Goal: Task Accomplishment & Management: Use online tool/utility

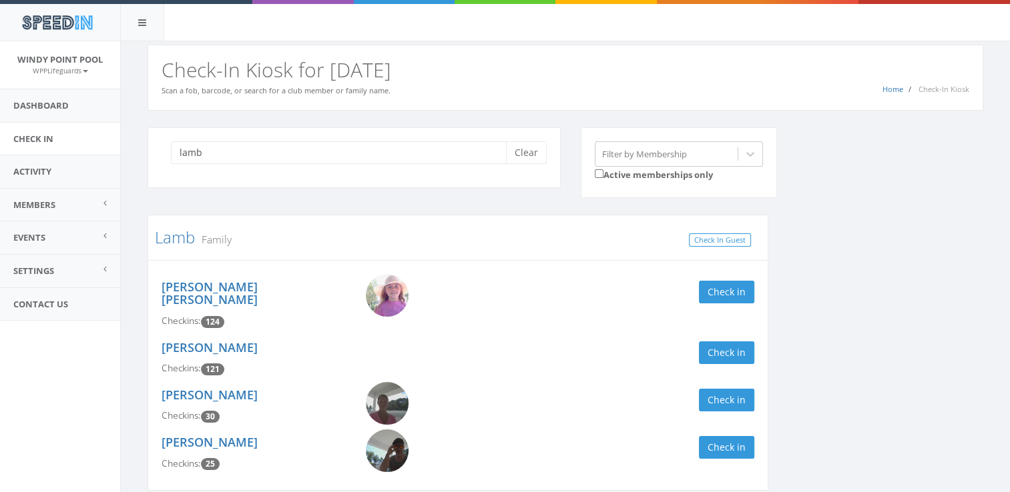
scroll to position [45, 0]
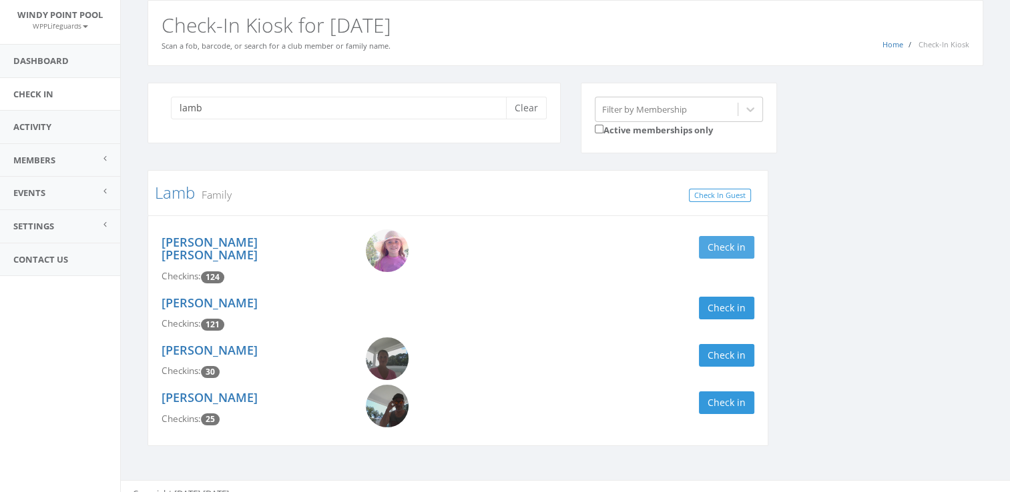
type input "lamb"
click at [721, 253] on button "Check in" at bounding box center [726, 247] width 55 height 23
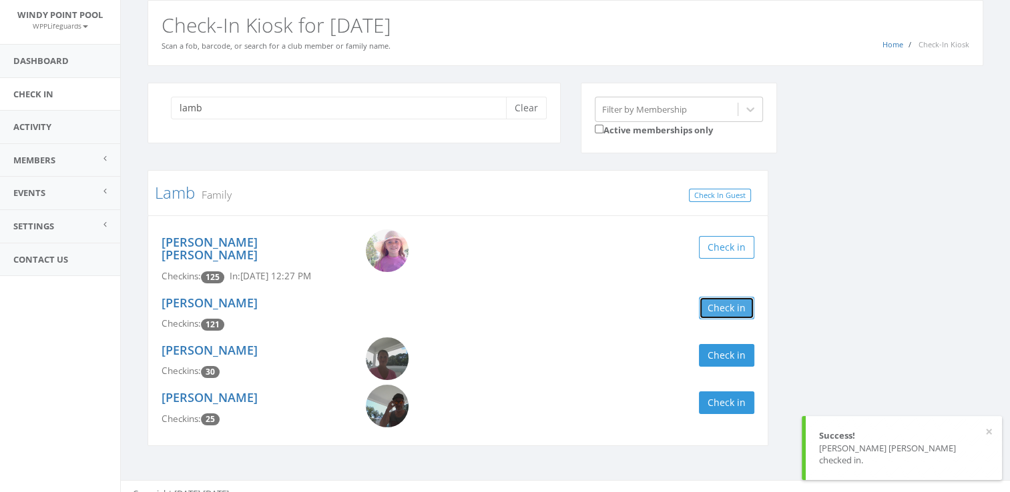
click at [723, 297] on button "Check in" at bounding box center [726, 308] width 55 height 23
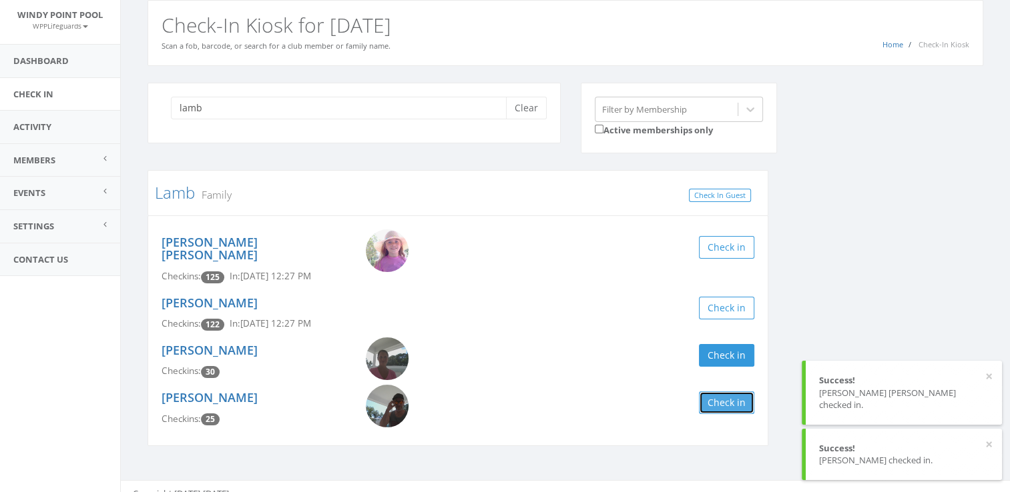
click at [723, 392] on button "Check in" at bounding box center [726, 403] width 55 height 23
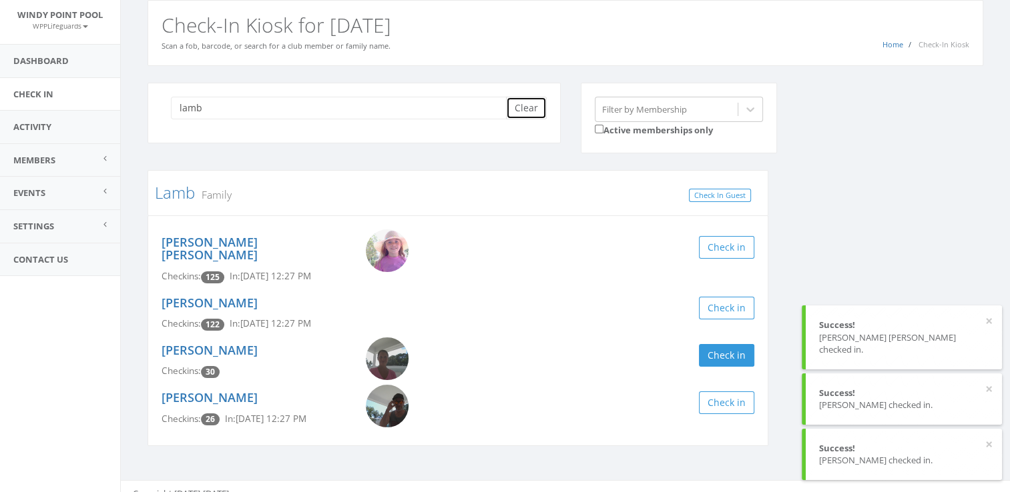
click at [534, 108] on button "Clear" at bounding box center [526, 108] width 41 height 23
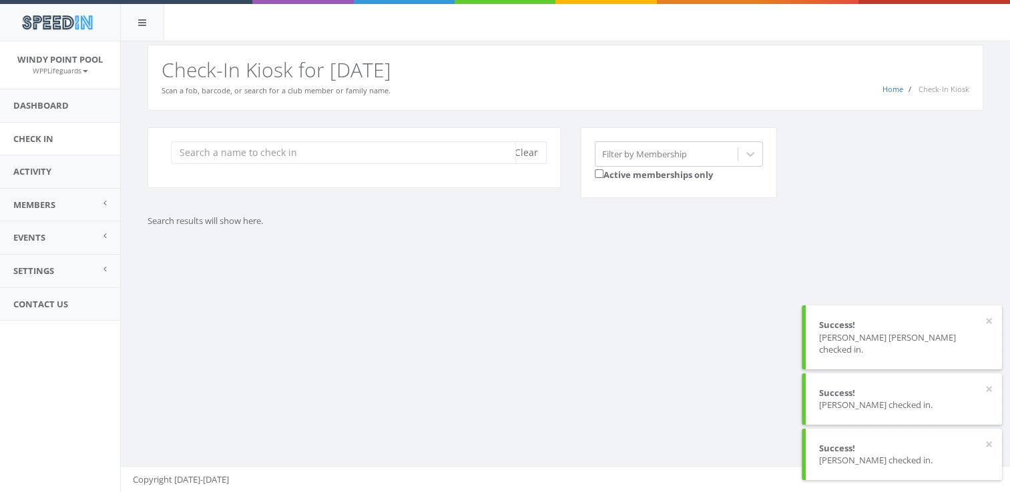
scroll to position [0, 0]
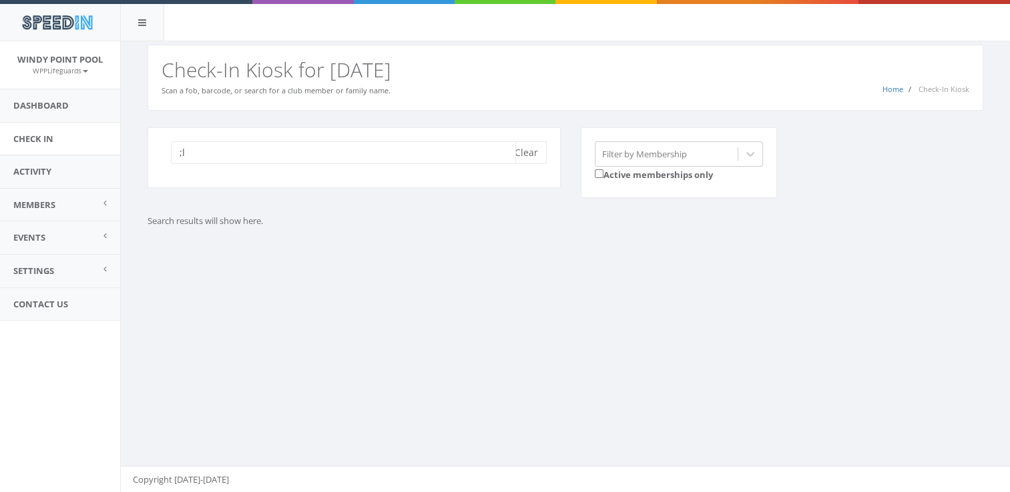
type input ";"
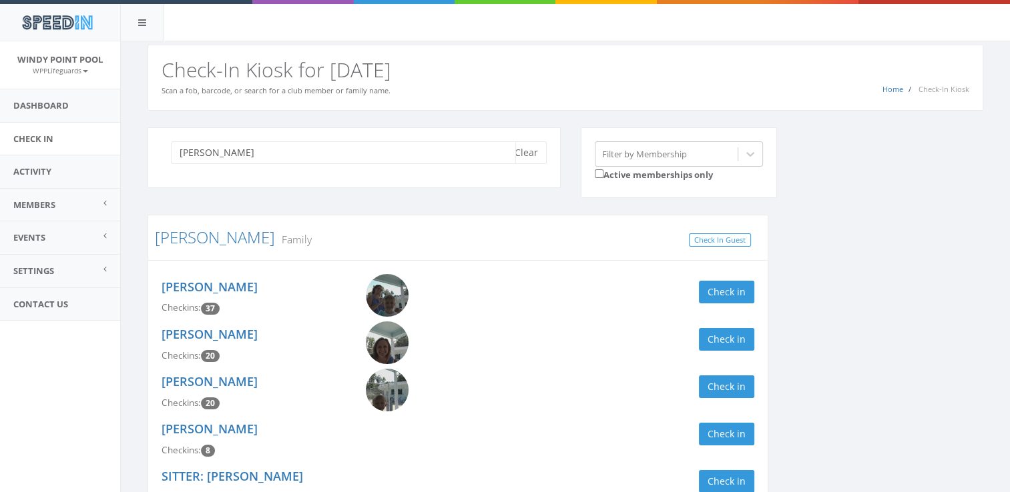
click at [300, 159] on input "[PERSON_NAME]" at bounding box center [343, 152] width 345 height 23
type input "[PERSON_NAME]"
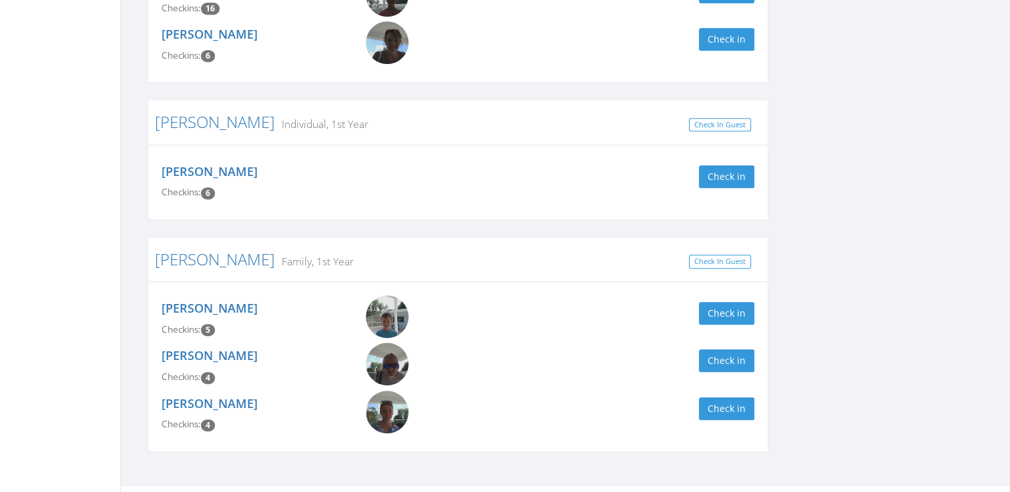
scroll to position [645, 0]
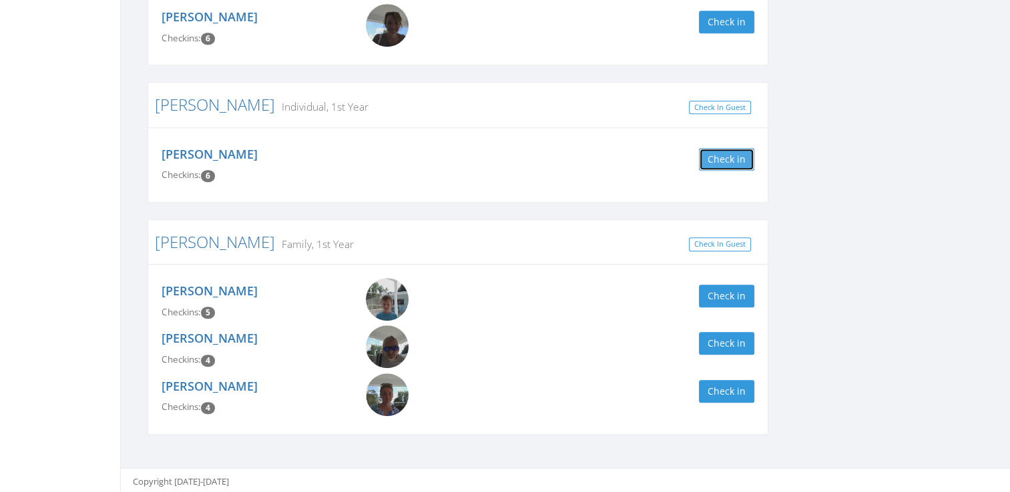
click at [723, 156] on button "Check in" at bounding box center [726, 159] width 55 height 23
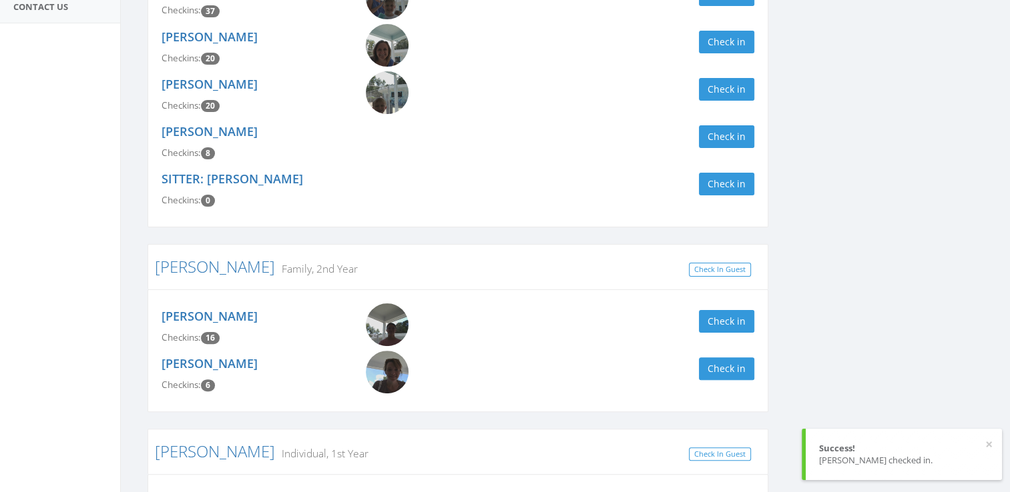
scroll to position [0, 0]
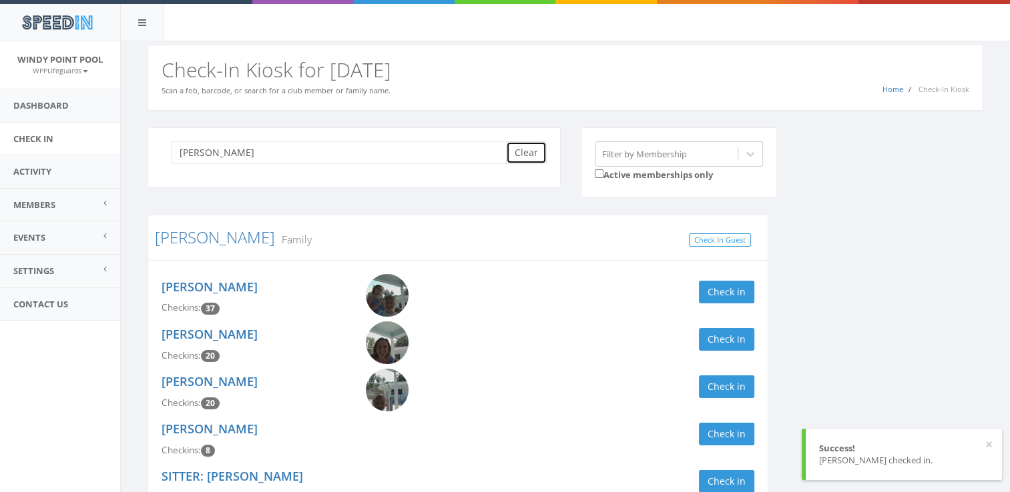
click at [538, 159] on button "Clear" at bounding box center [526, 152] width 41 height 23
